Goal: Information Seeking & Learning: Learn about a topic

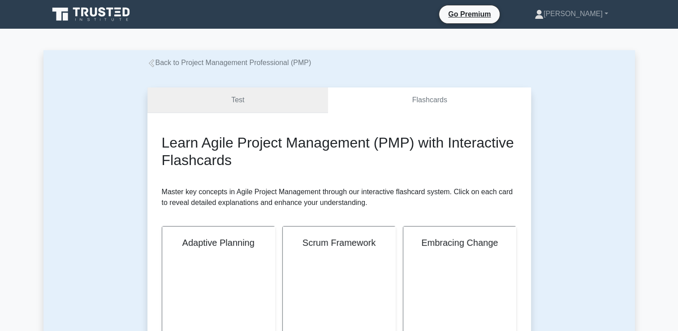
click at [260, 99] on link "Test" at bounding box center [237, 100] width 181 height 26
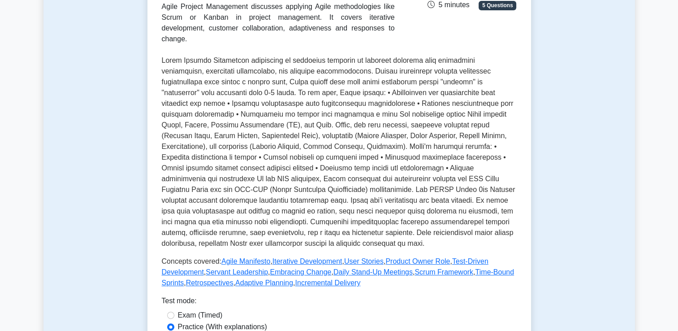
scroll to position [269, 0]
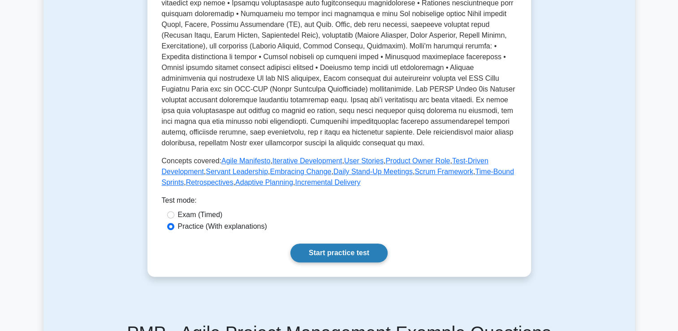
click at [303, 259] on link "Start practice test" at bounding box center [338, 252] width 97 height 19
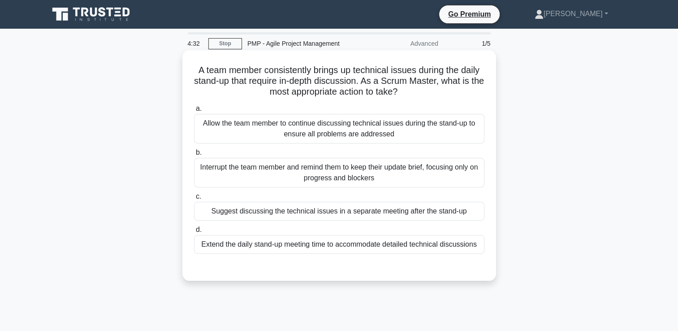
click at [299, 115] on div "Allow the team member to continue discussing technical issues during the stand-…" at bounding box center [339, 129] width 290 height 30
click at [194, 112] on input "a. Allow the team member to continue discussing technical issues during the sta…" at bounding box center [194, 109] width 0 height 6
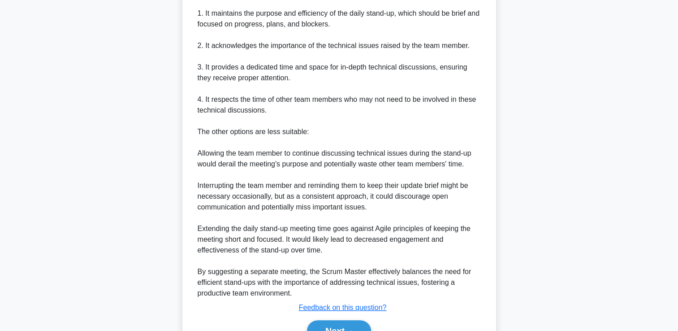
scroll to position [372, 0]
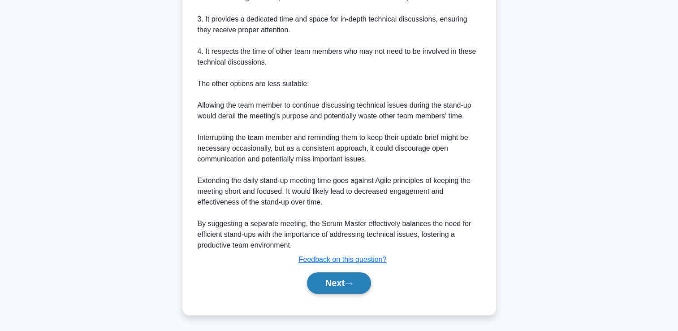
click at [351, 285] on icon at bounding box center [349, 283] width 8 height 5
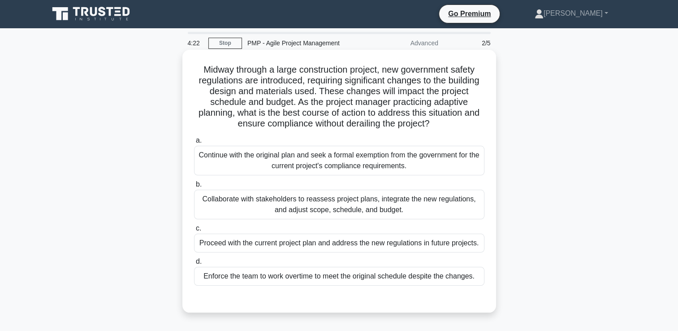
scroll to position [0, 0]
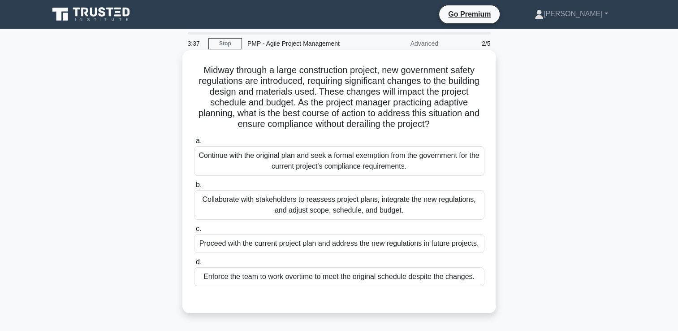
click at [315, 156] on div "Continue with the original plan and seek a formal exemption from the government…" at bounding box center [339, 161] width 290 height 30
click at [194, 144] on input "a. Continue with the original plan and seek a formal exemption from the governm…" at bounding box center [194, 141] width 0 height 6
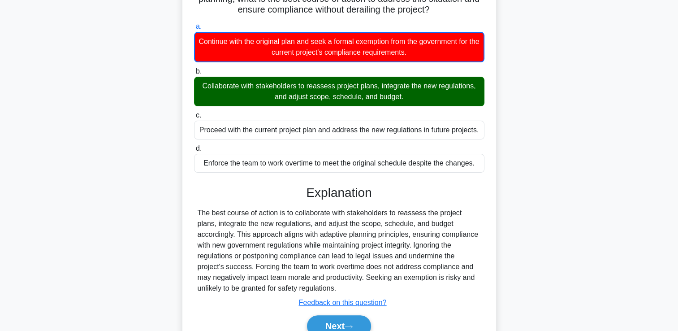
scroll to position [113, 0]
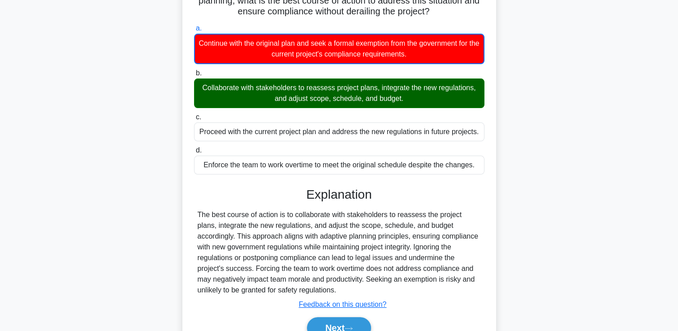
click at [323, 316] on div "Next" at bounding box center [339, 327] width 290 height 29
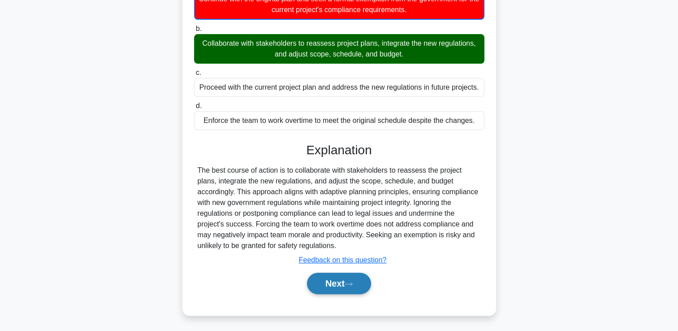
scroll to position [157, 0]
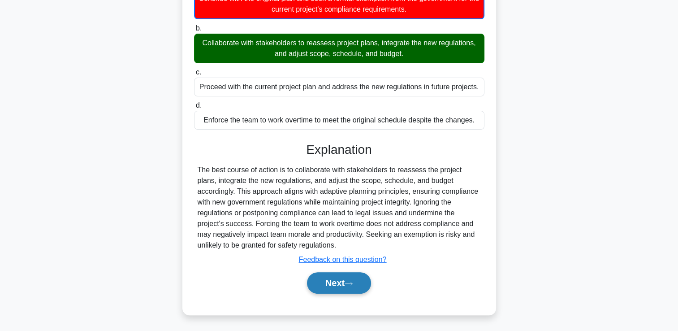
click at [349, 288] on button "Next" at bounding box center [339, 283] width 64 height 22
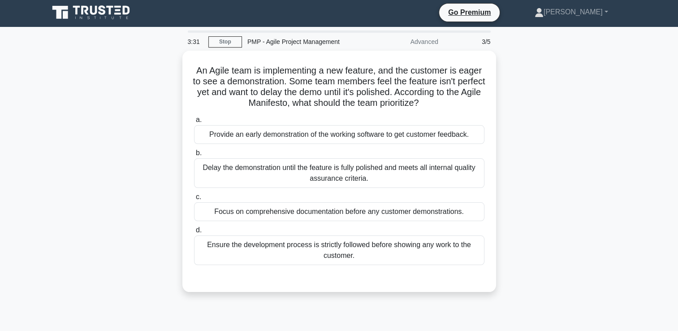
scroll to position [0, 0]
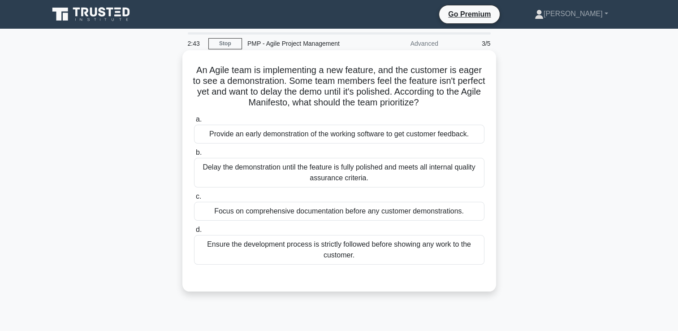
click at [381, 137] on div "Provide an early demonstration of the working software to get customer feedback." at bounding box center [339, 134] width 290 height 19
click at [194, 122] on input "a. Provide an early demonstration of the working software to get customer feedb…" at bounding box center [194, 120] width 0 height 6
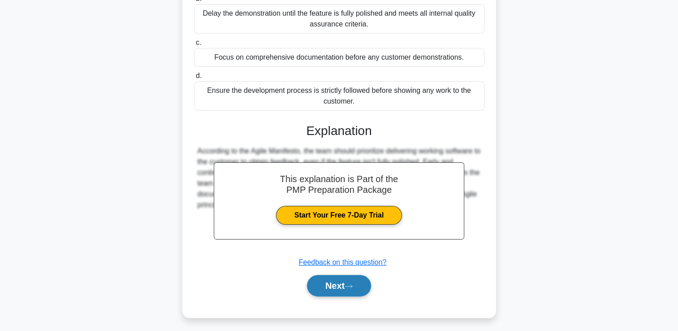
scroll to position [156, 0]
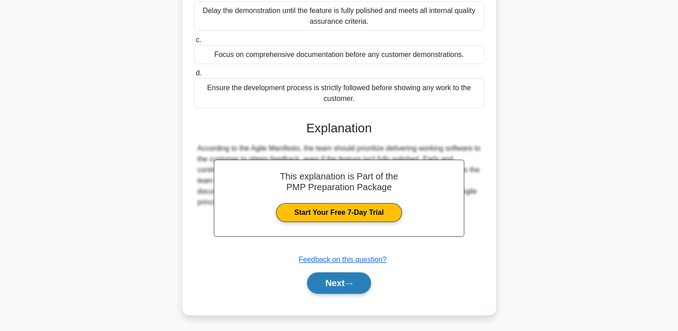
click at [325, 286] on button "Next" at bounding box center [339, 283] width 64 height 22
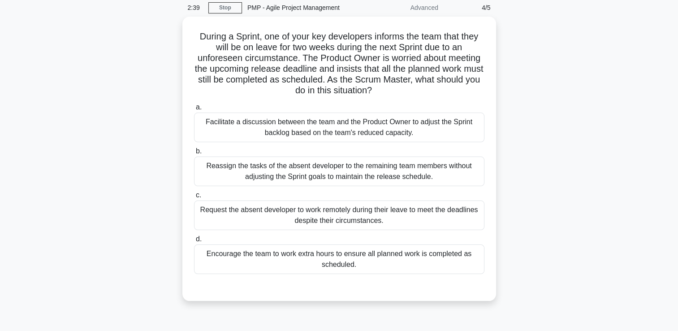
scroll to position [0, 0]
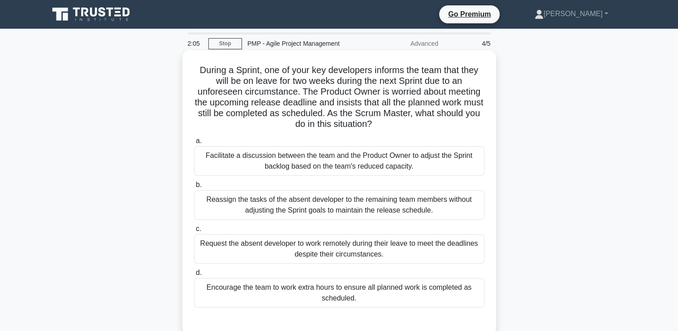
click at [376, 204] on div "Reassign the tasks of the absent developer to the remaining team members withou…" at bounding box center [339, 205] width 290 height 30
click at [194, 188] on input "b. Reassign the tasks of the absent developer to the remaining team members wit…" at bounding box center [194, 185] width 0 height 6
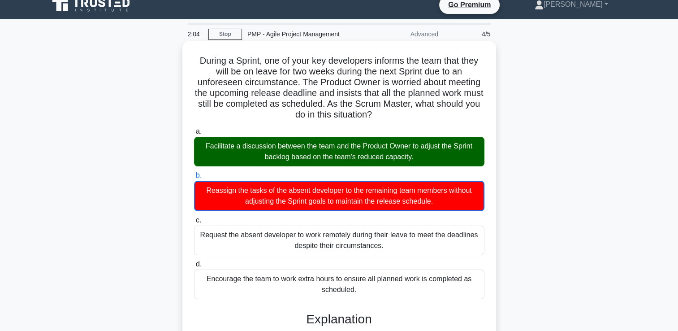
scroll to position [200, 0]
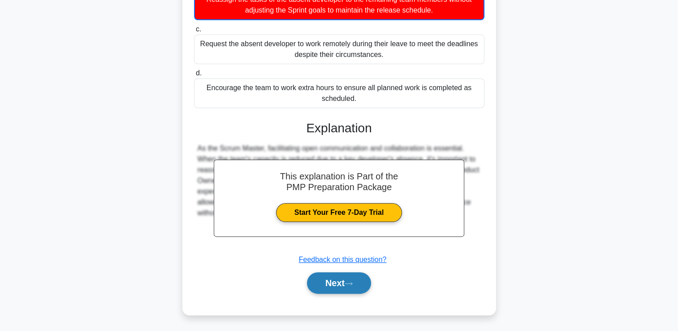
click at [340, 274] on button "Next" at bounding box center [339, 283] width 64 height 22
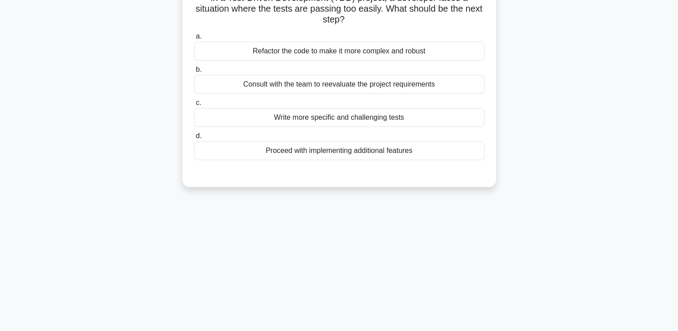
scroll to position [0, 0]
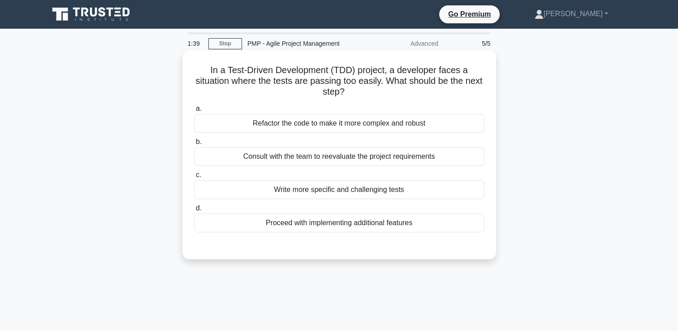
click at [344, 132] on div "Refactor the code to make it more complex and robust" at bounding box center [339, 123] width 290 height 19
click at [194, 112] on input "a. Refactor the code to make it more complex and robust" at bounding box center [194, 109] width 0 height 6
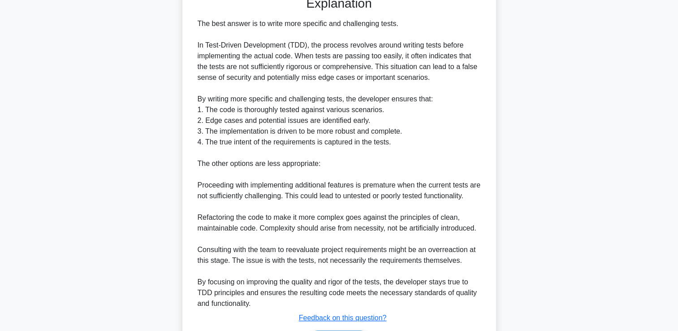
scroll to position [308, 0]
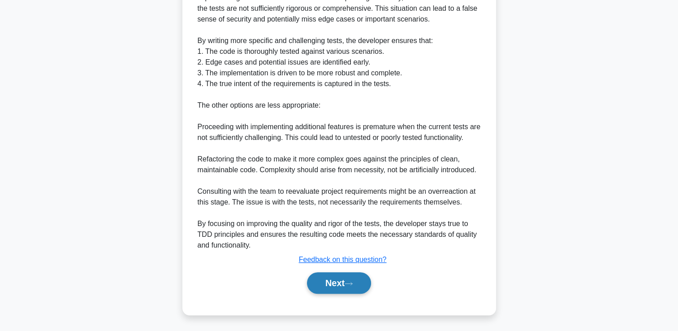
click at [348, 281] on icon at bounding box center [349, 283] width 8 height 5
